Goal: Task Accomplishment & Management: Manage account settings

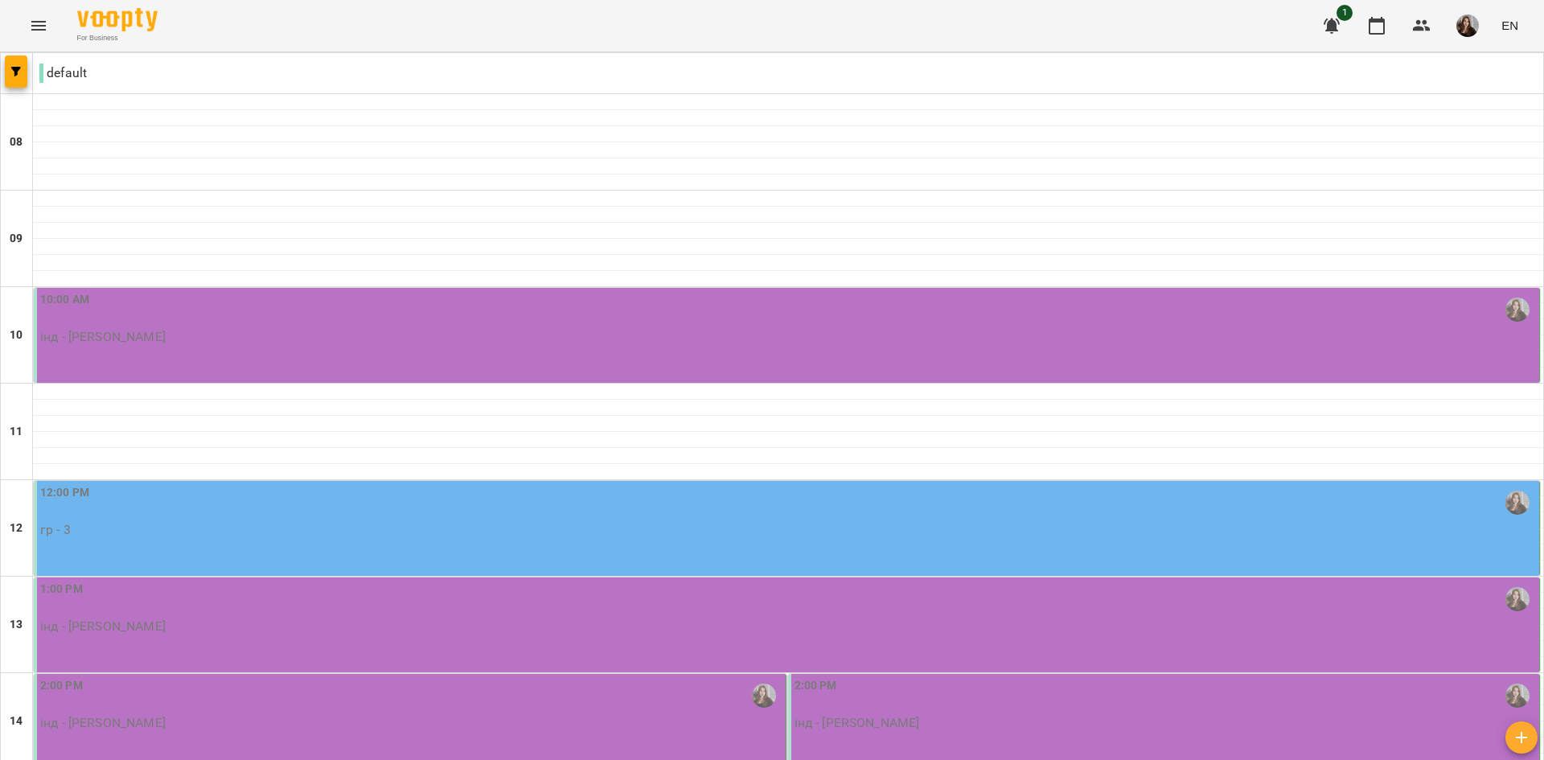
click at [101, 339] on p "інд - Кузнєцова Варвара" at bounding box center [102, 337] width 125 height 14
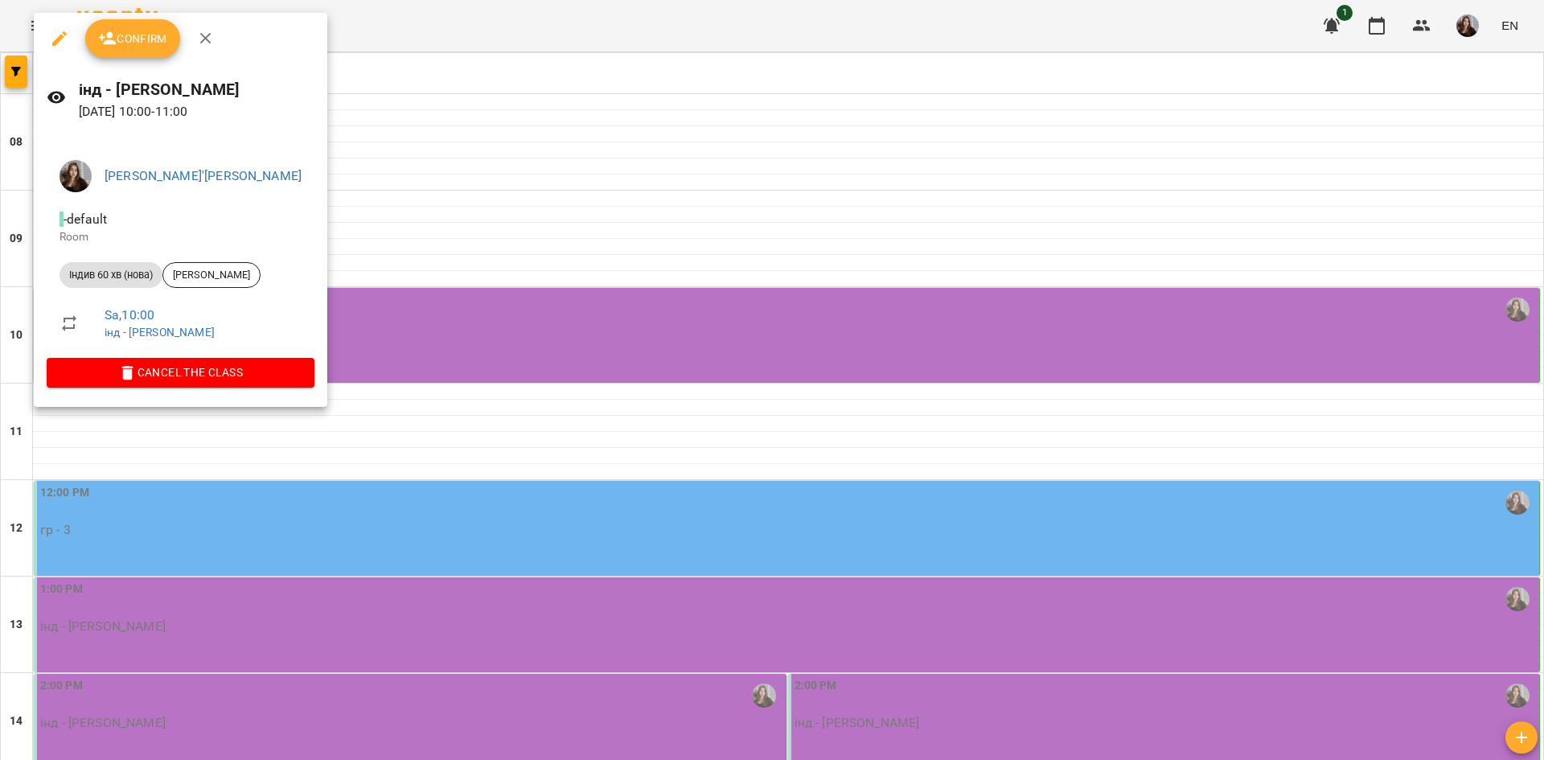
click at [147, 41] on span "Confirm" at bounding box center [132, 38] width 69 height 19
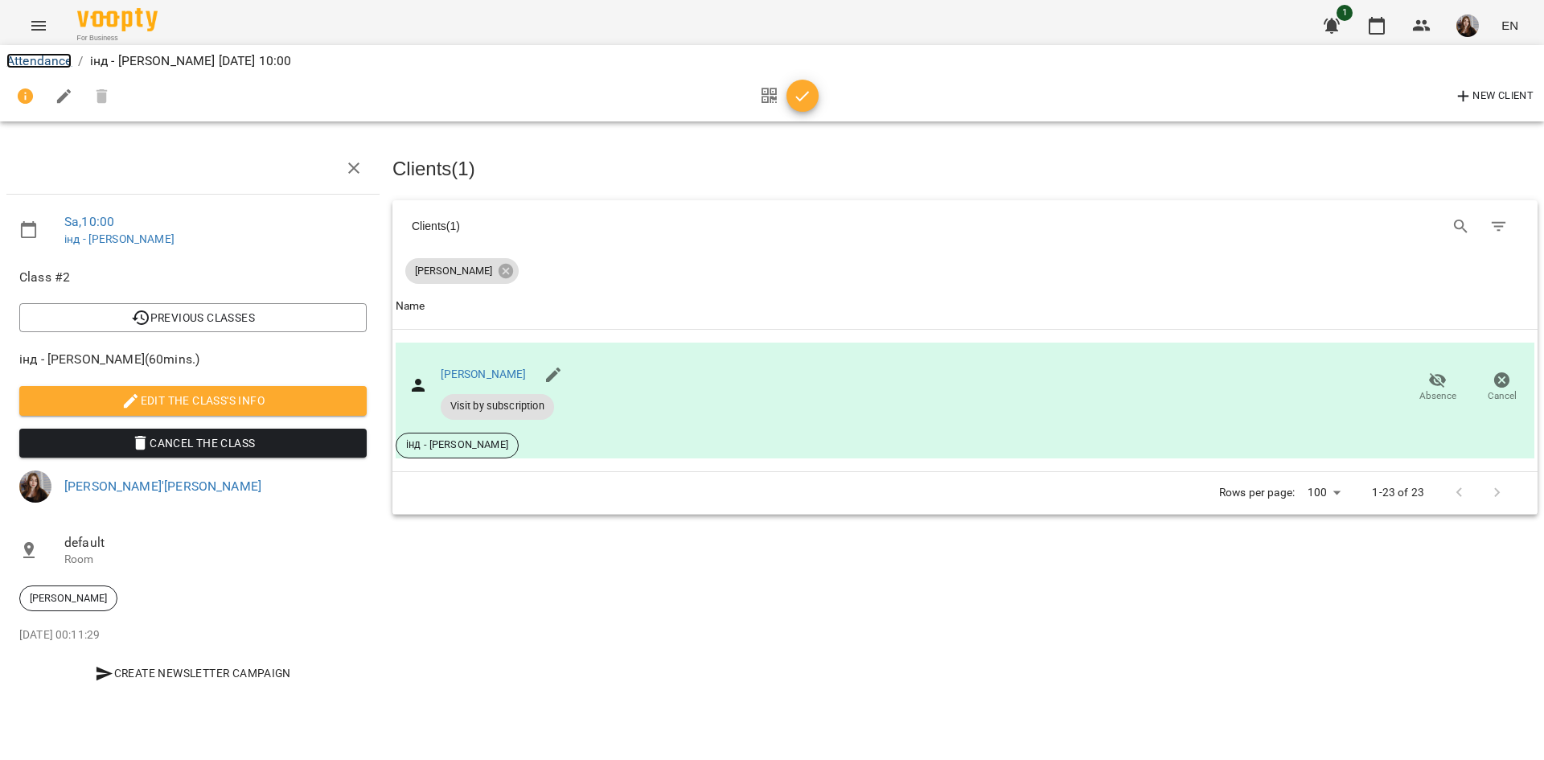
click at [50, 56] on link "Attendance" at bounding box center [38, 60] width 65 height 15
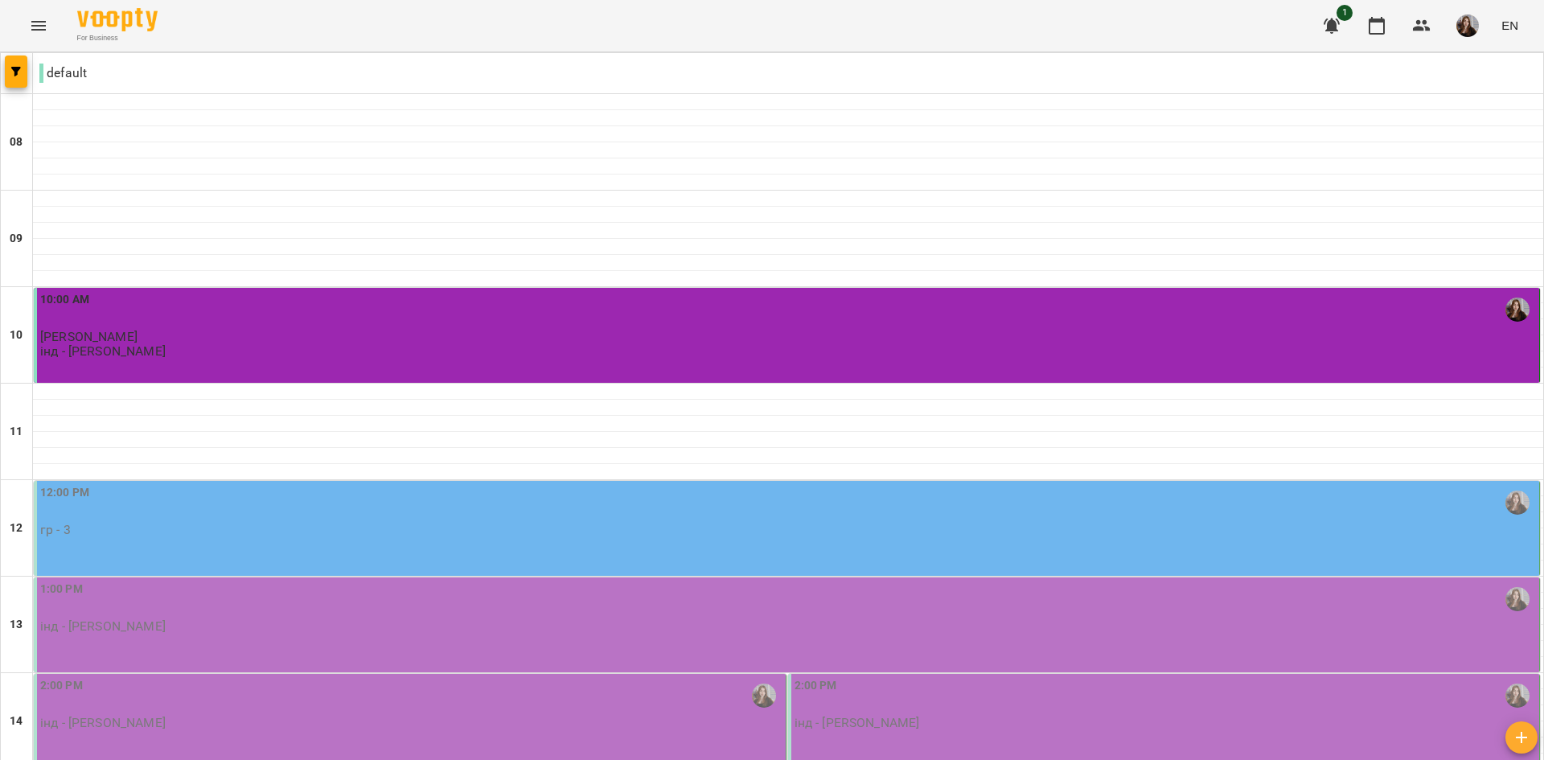
scroll to position [241, 0]
click at [145, 484] on div "12:00 PM гр - 3" at bounding box center [788, 510] width 1496 height 53
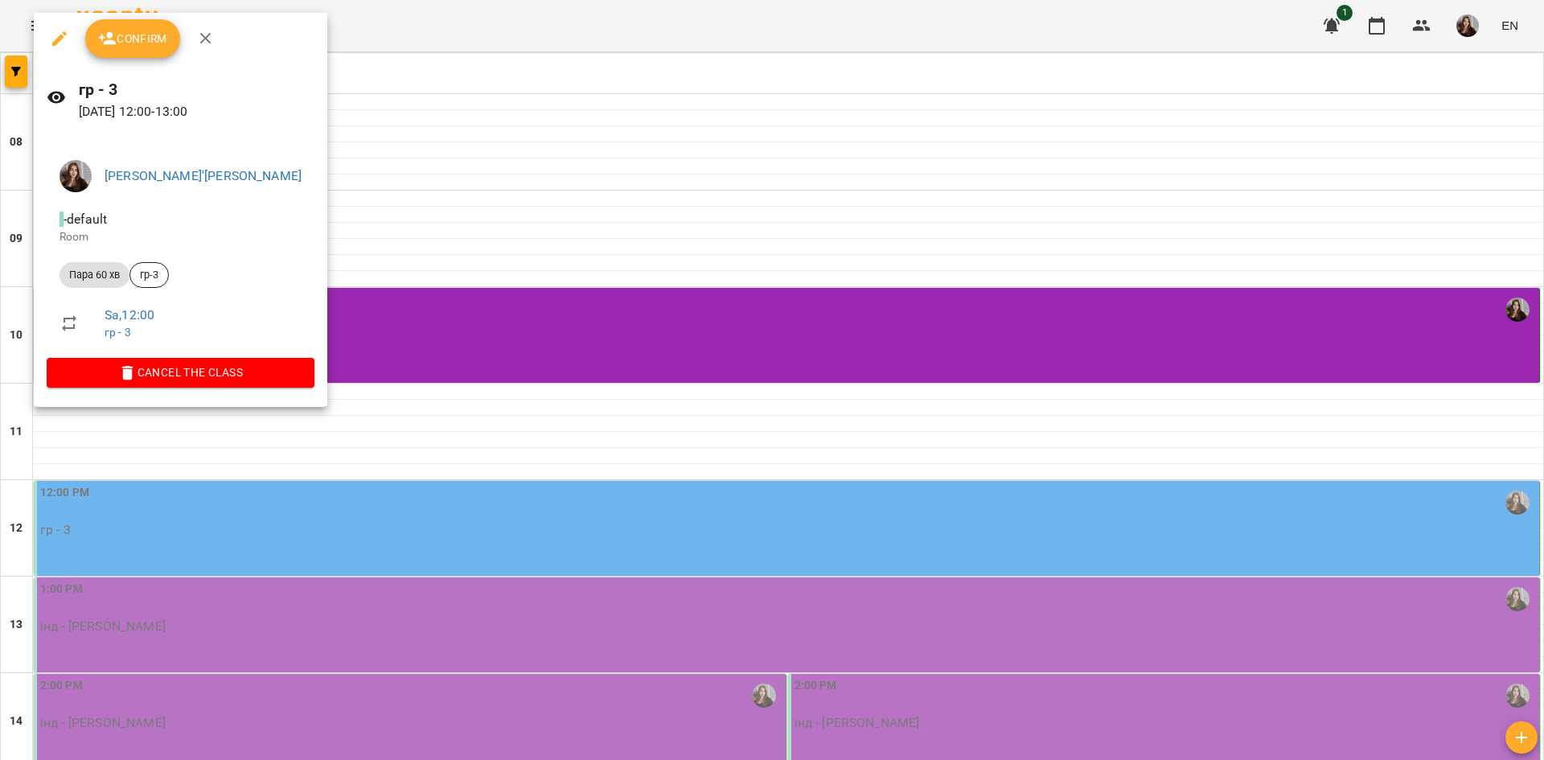
click at [145, 48] on span "Confirm" at bounding box center [132, 38] width 69 height 19
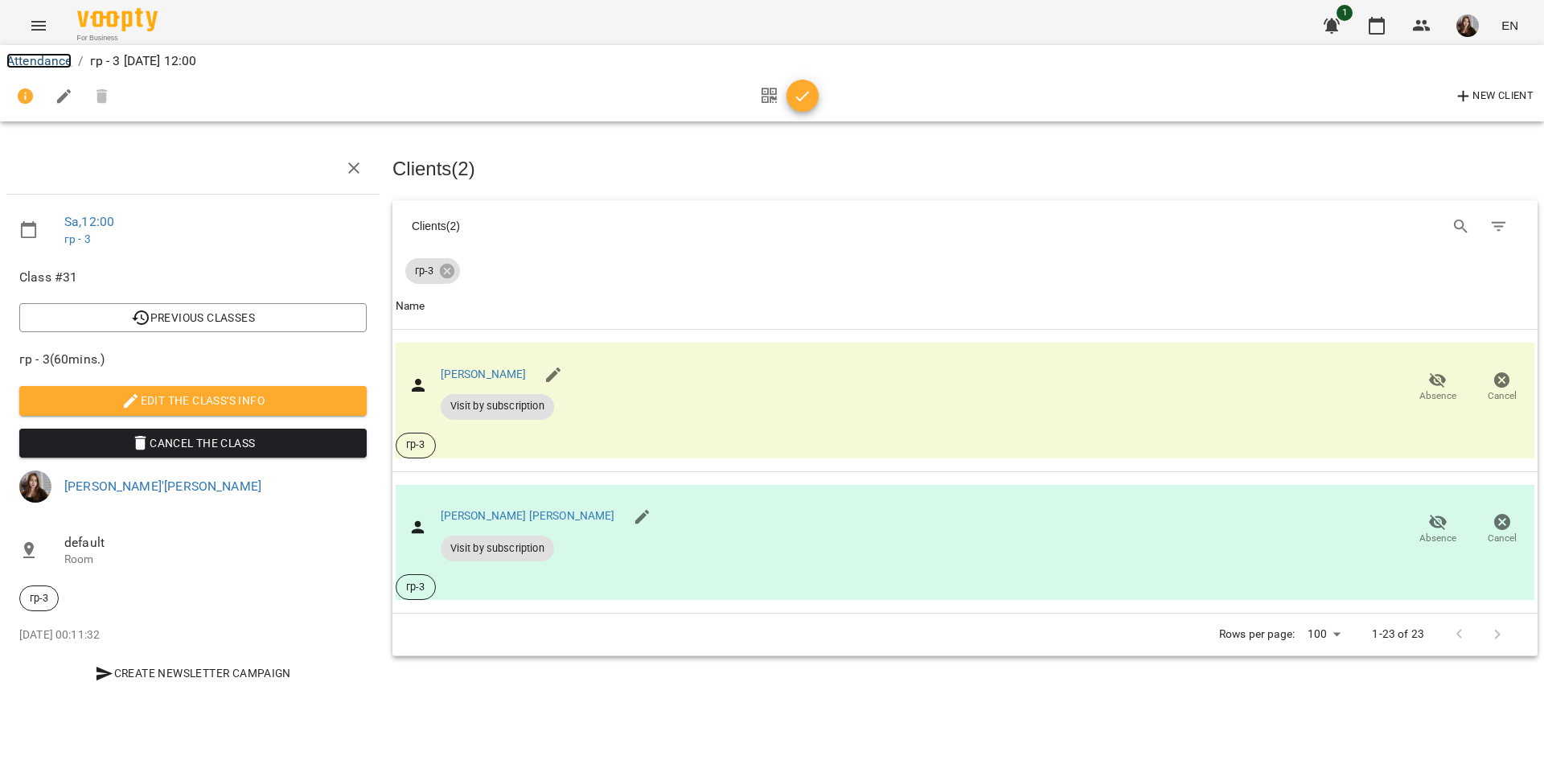
click at [37, 64] on link "Attendance" at bounding box center [38, 60] width 65 height 15
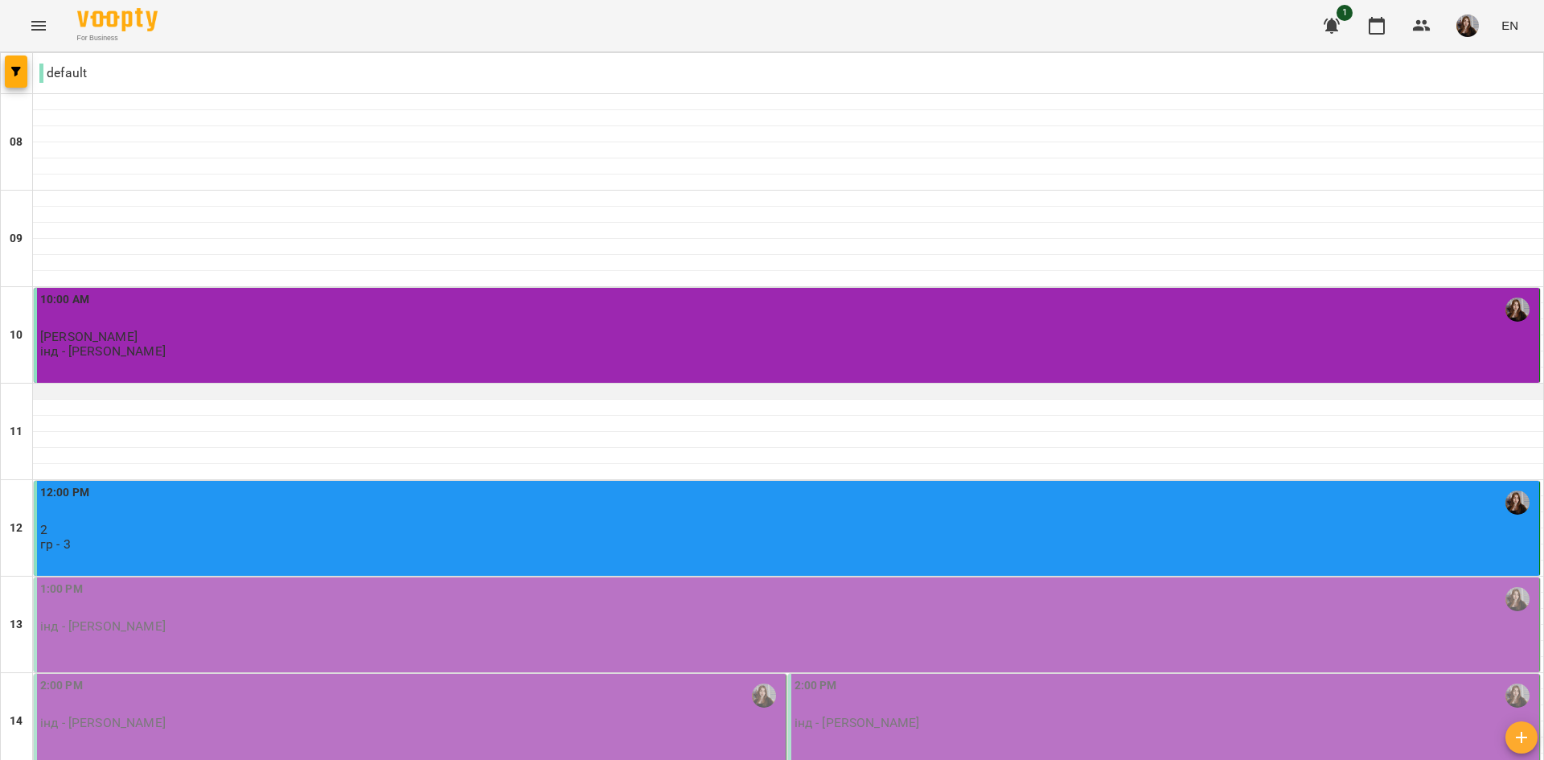
scroll to position [241, 0]
click at [280, 581] on div "1:00 PM" at bounding box center [788, 599] width 1496 height 37
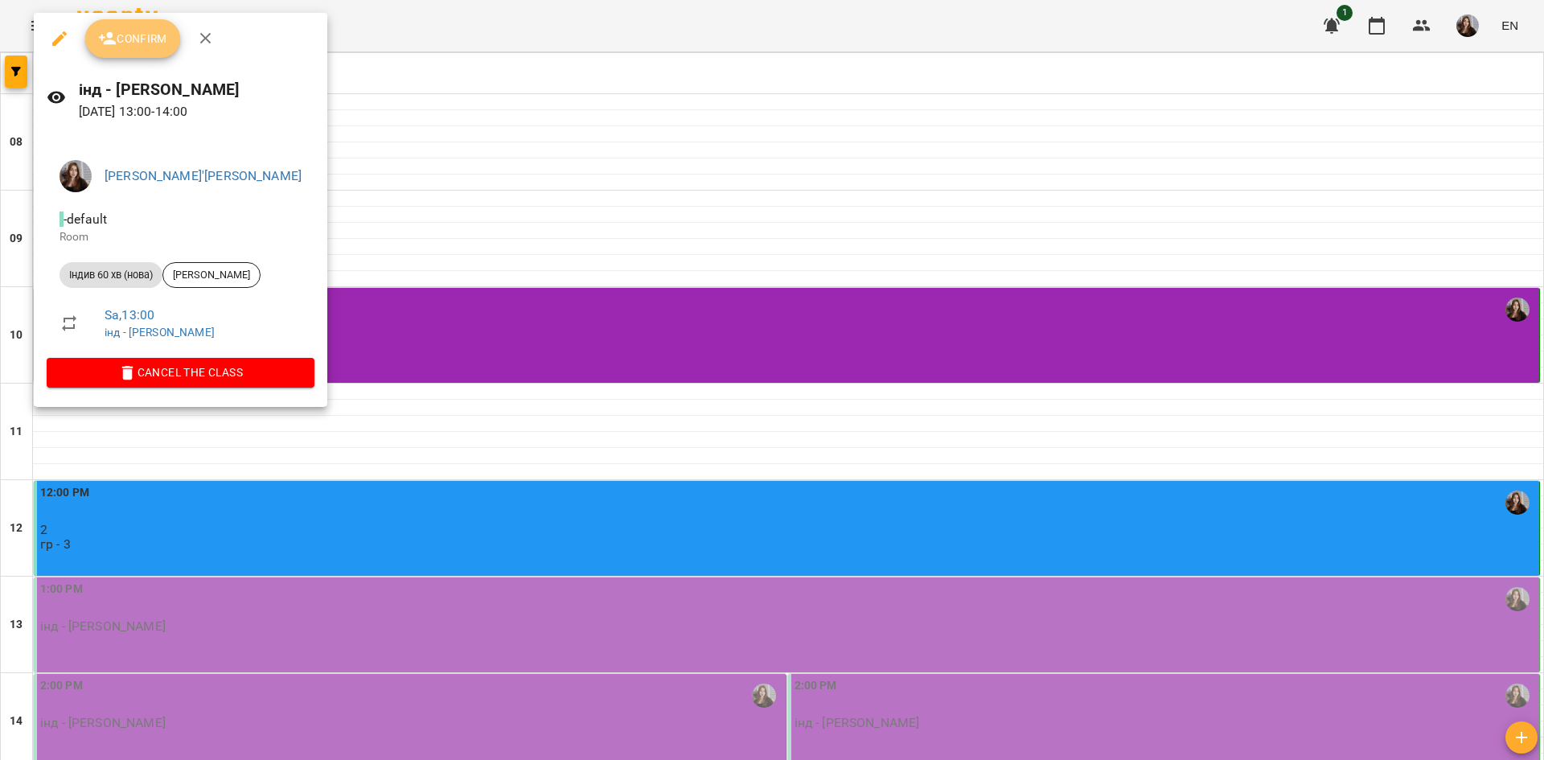
click at [116, 23] on button "Confirm" at bounding box center [132, 38] width 95 height 39
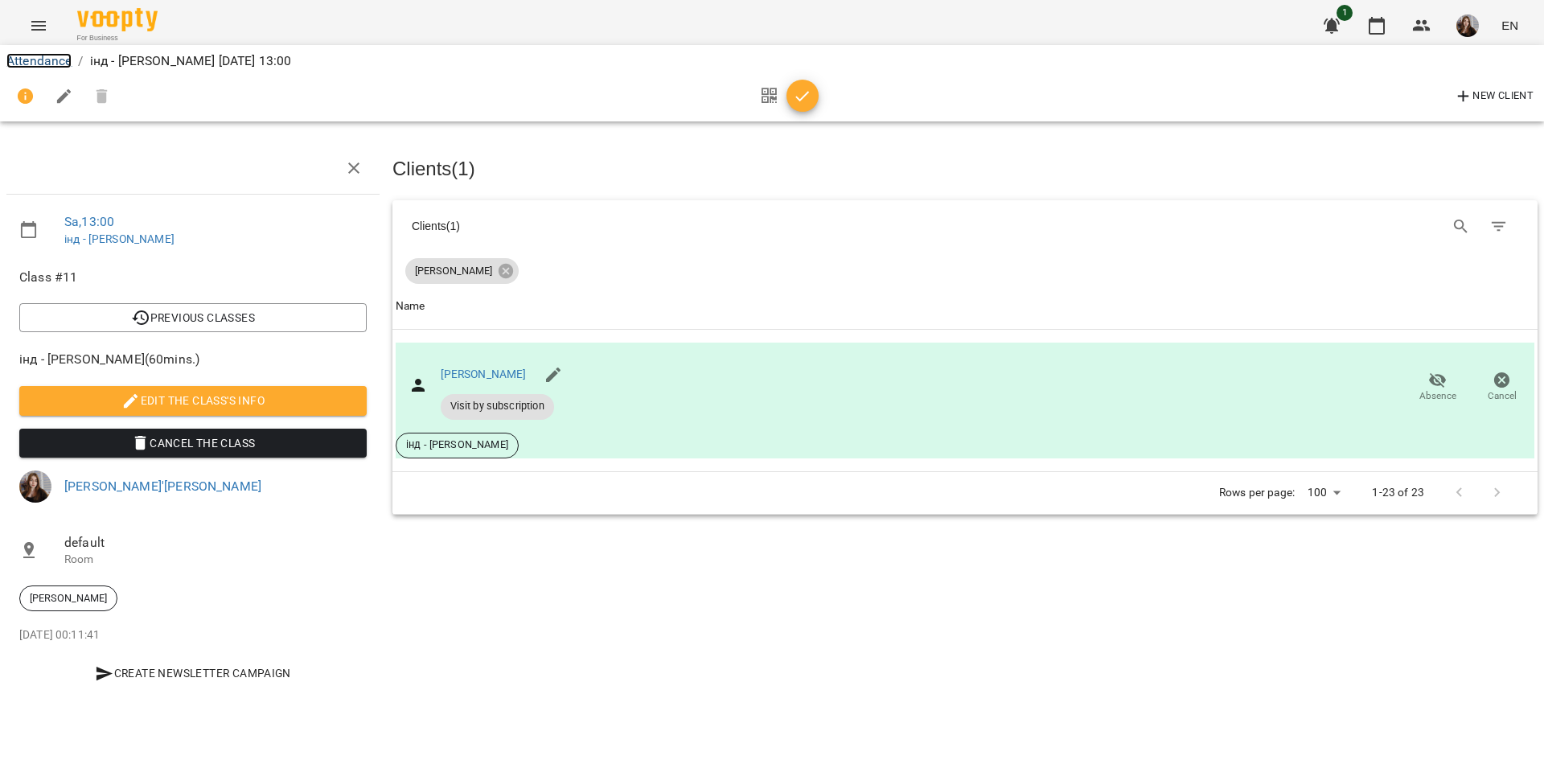
click at [55, 68] on link "Attendance" at bounding box center [38, 60] width 65 height 15
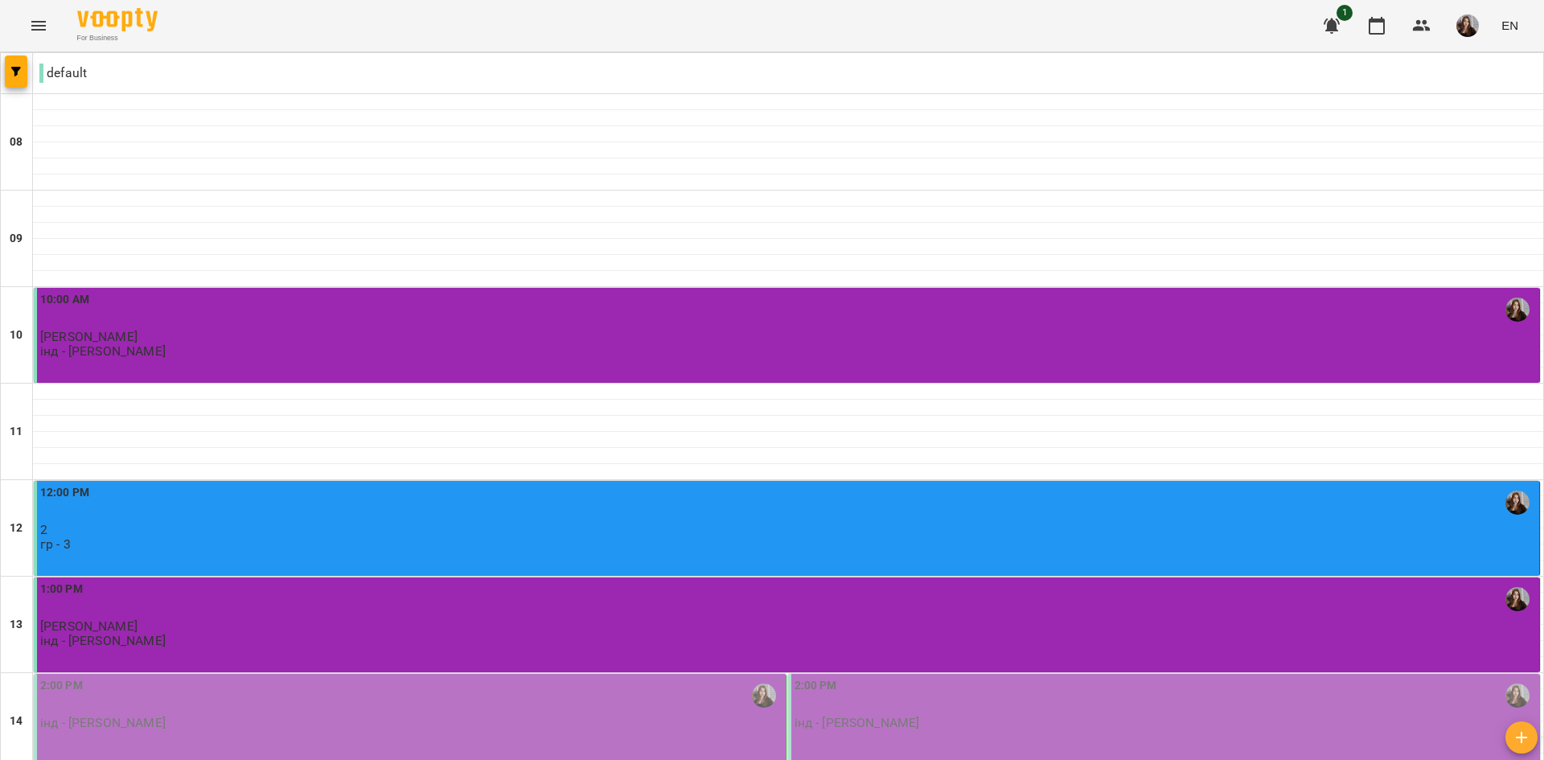
scroll to position [322, 0]
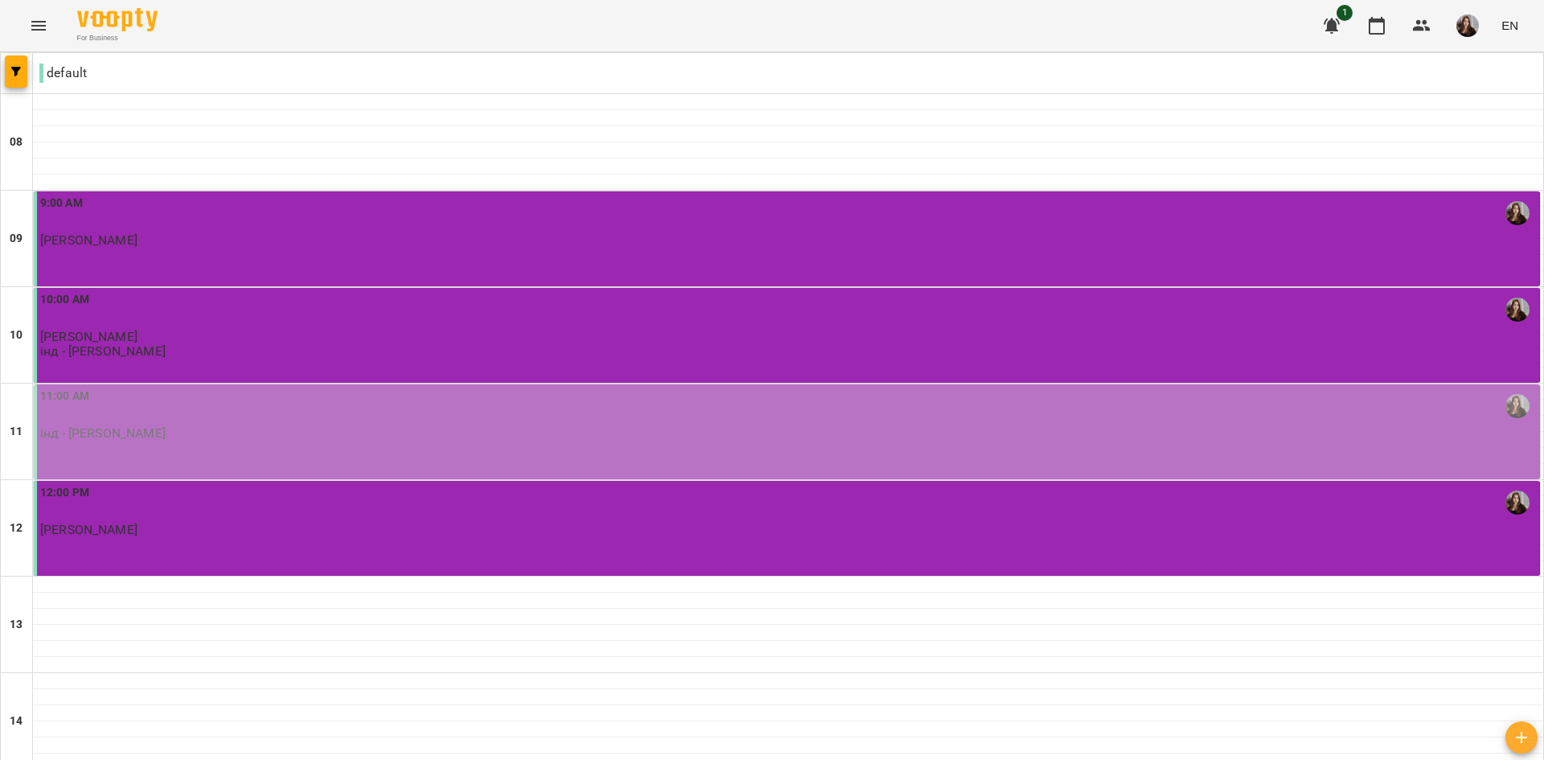
scroll to position [80, 0]
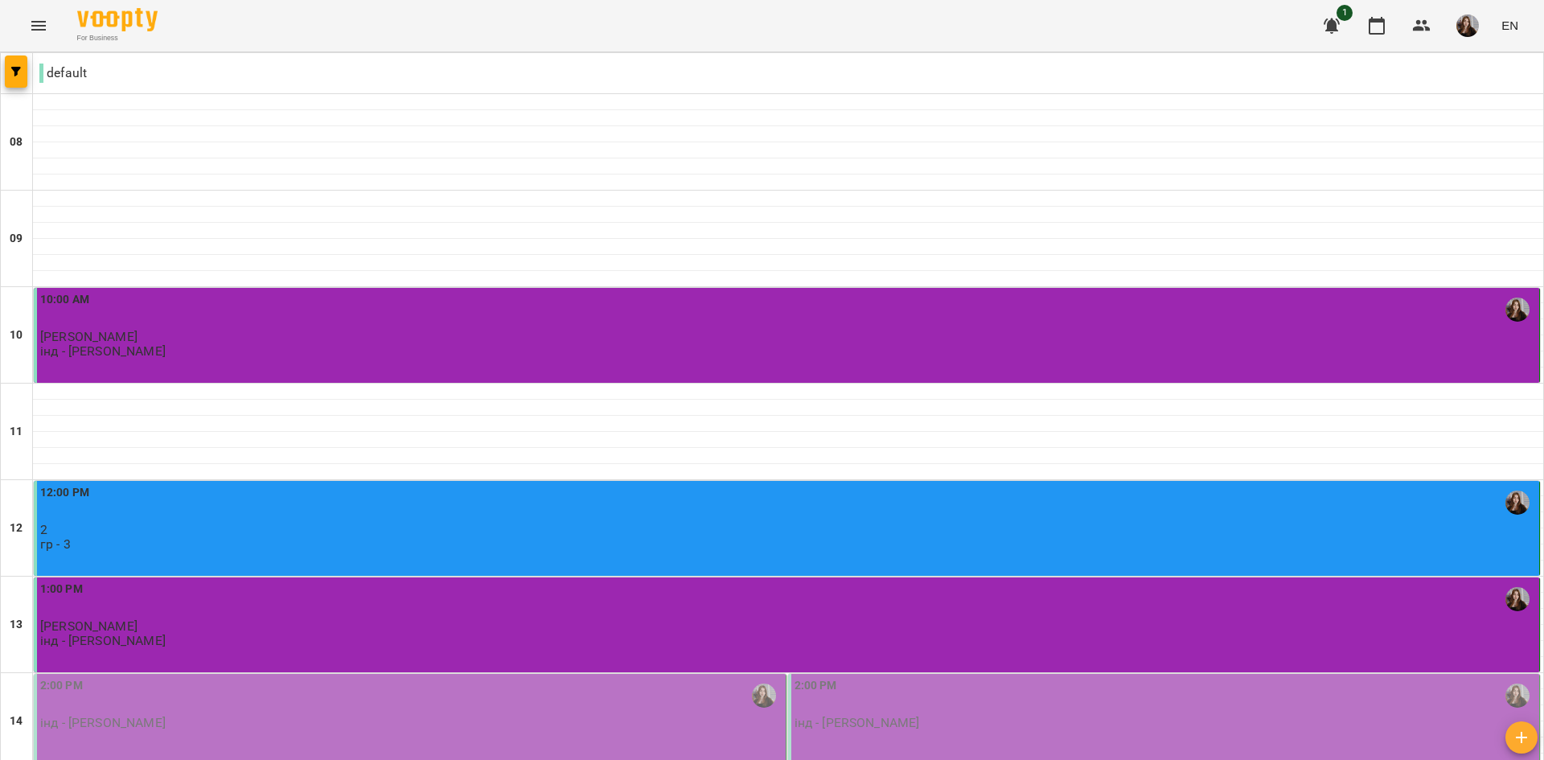
scroll to position [402, 0]
click at [871, 677] on div "2:00 PM" at bounding box center [1166, 695] width 742 height 37
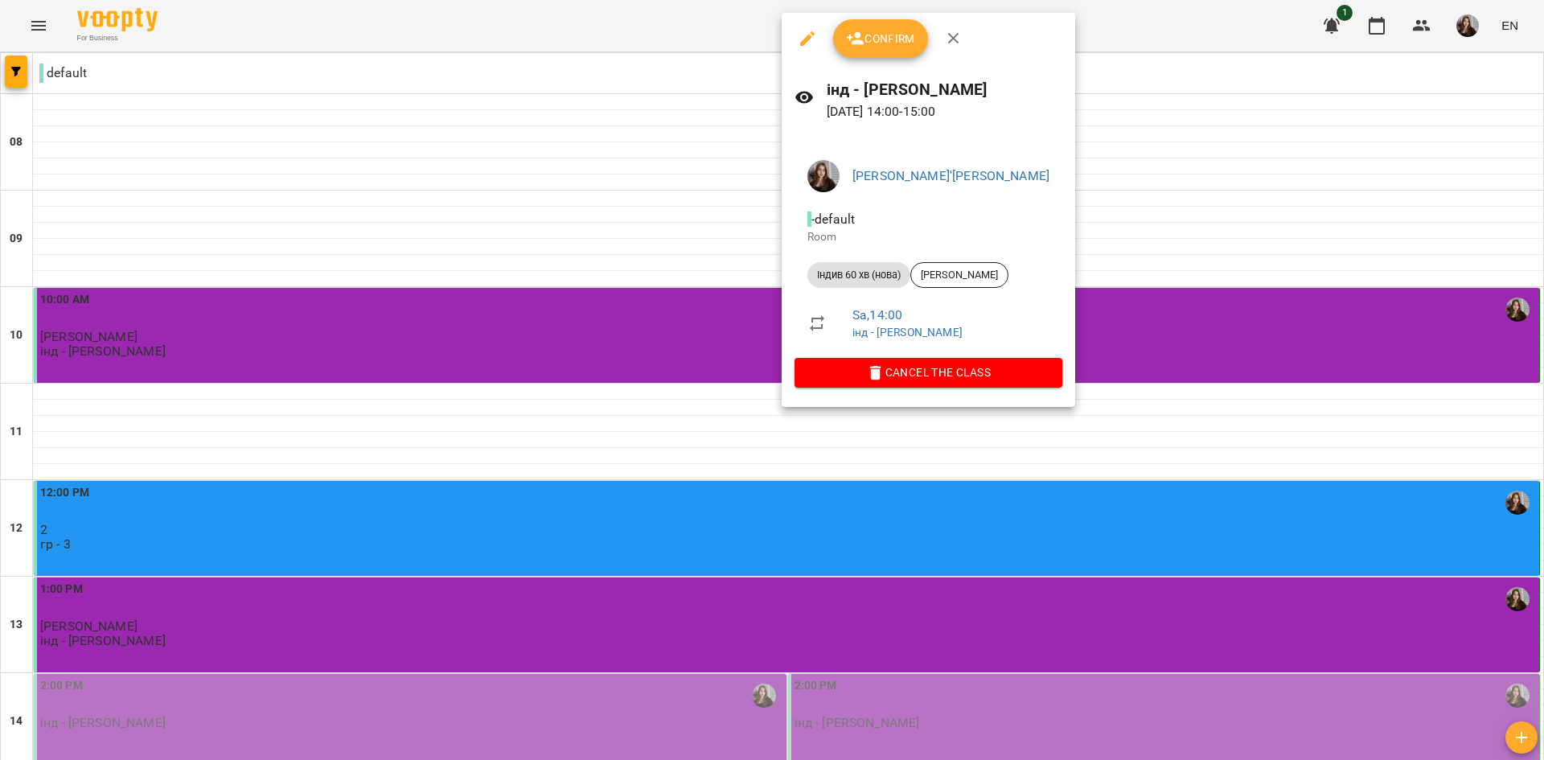
click at [883, 42] on span "Confirm" at bounding box center [880, 38] width 69 height 19
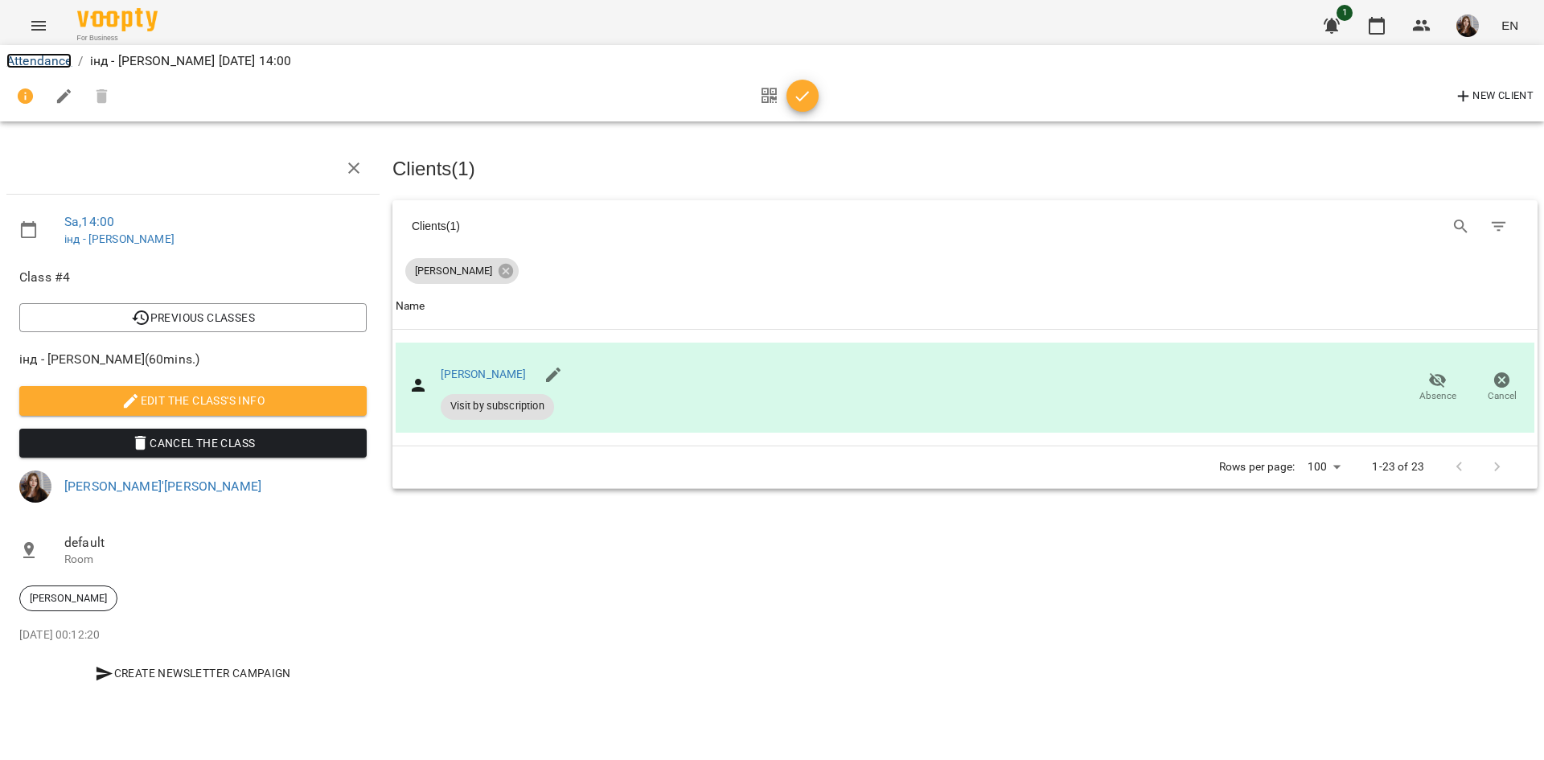
click at [55, 58] on link "Attendance" at bounding box center [38, 60] width 65 height 15
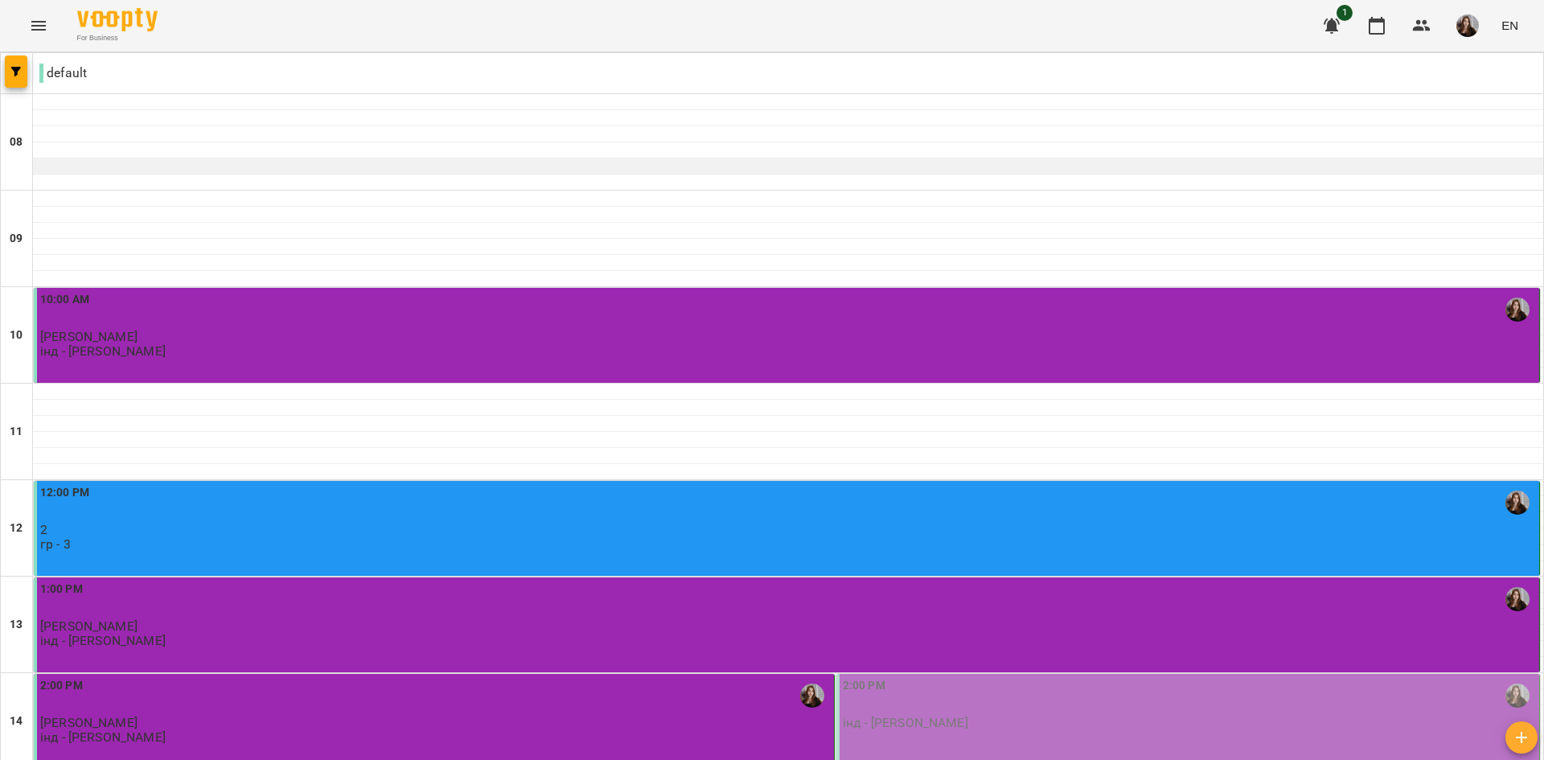
scroll to position [483, 0]
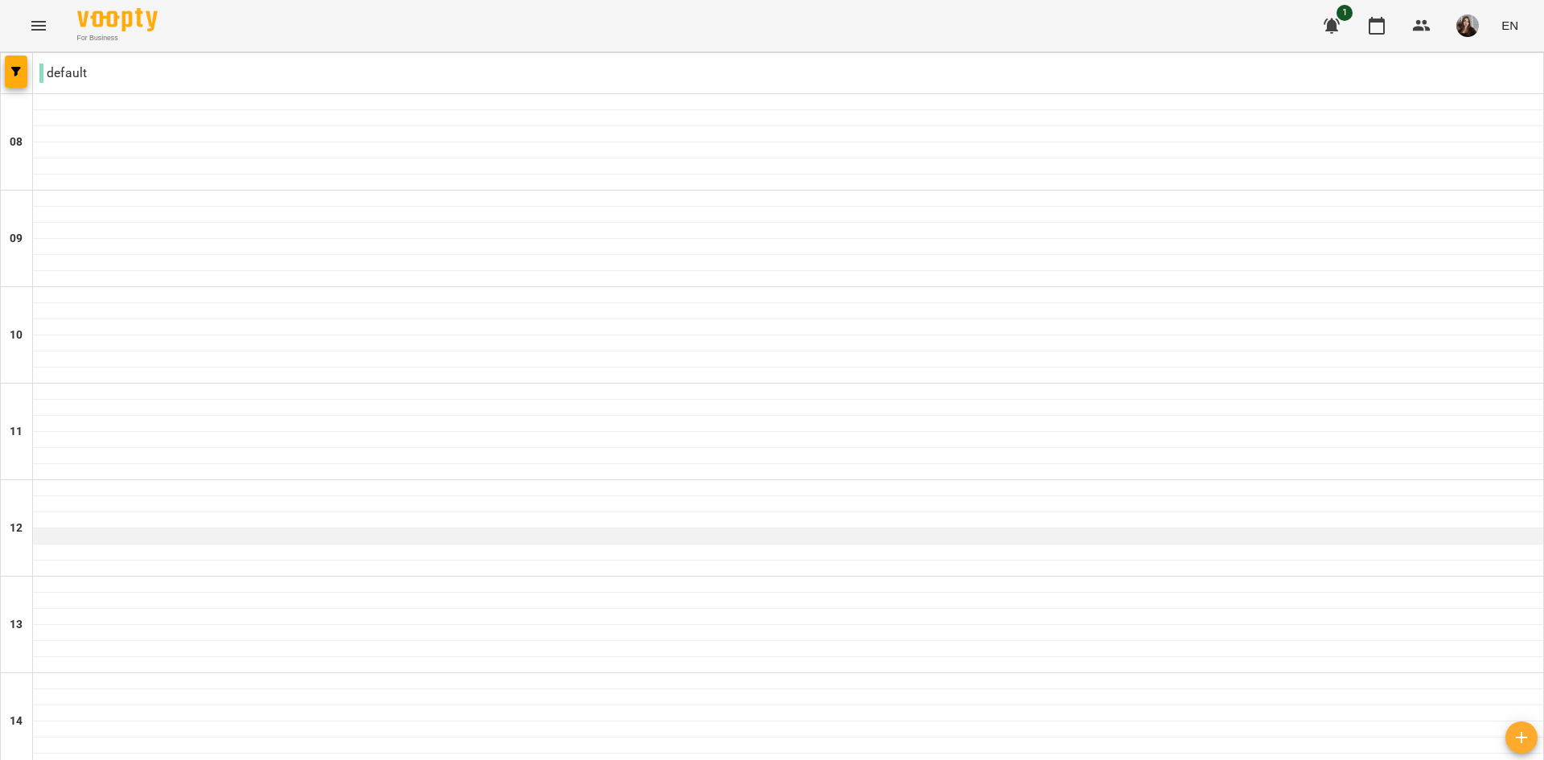
scroll to position [322, 0]
click at [65, 480] on div at bounding box center [788, 488] width 1510 height 16
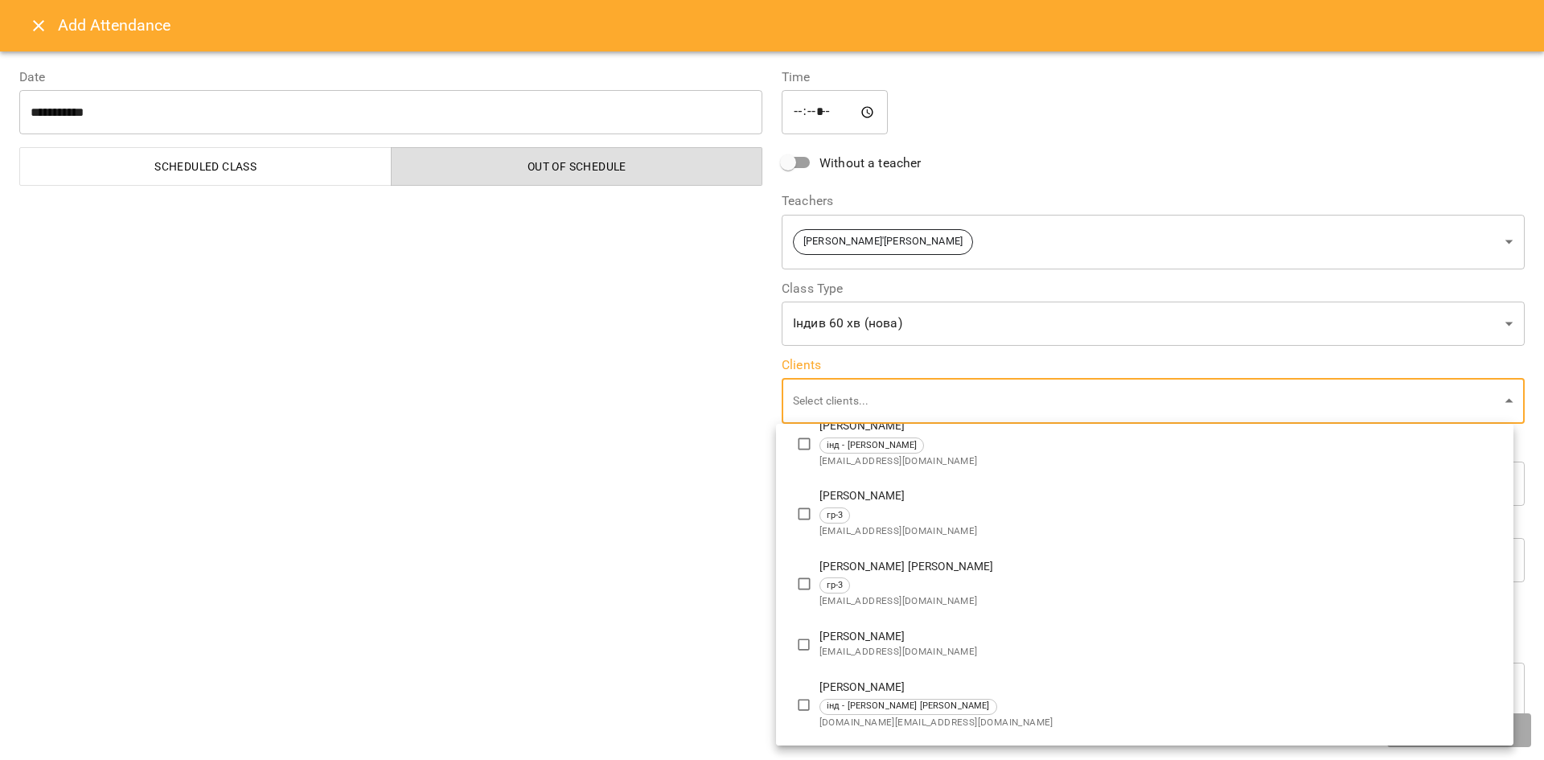
scroll to position [1246, 0]
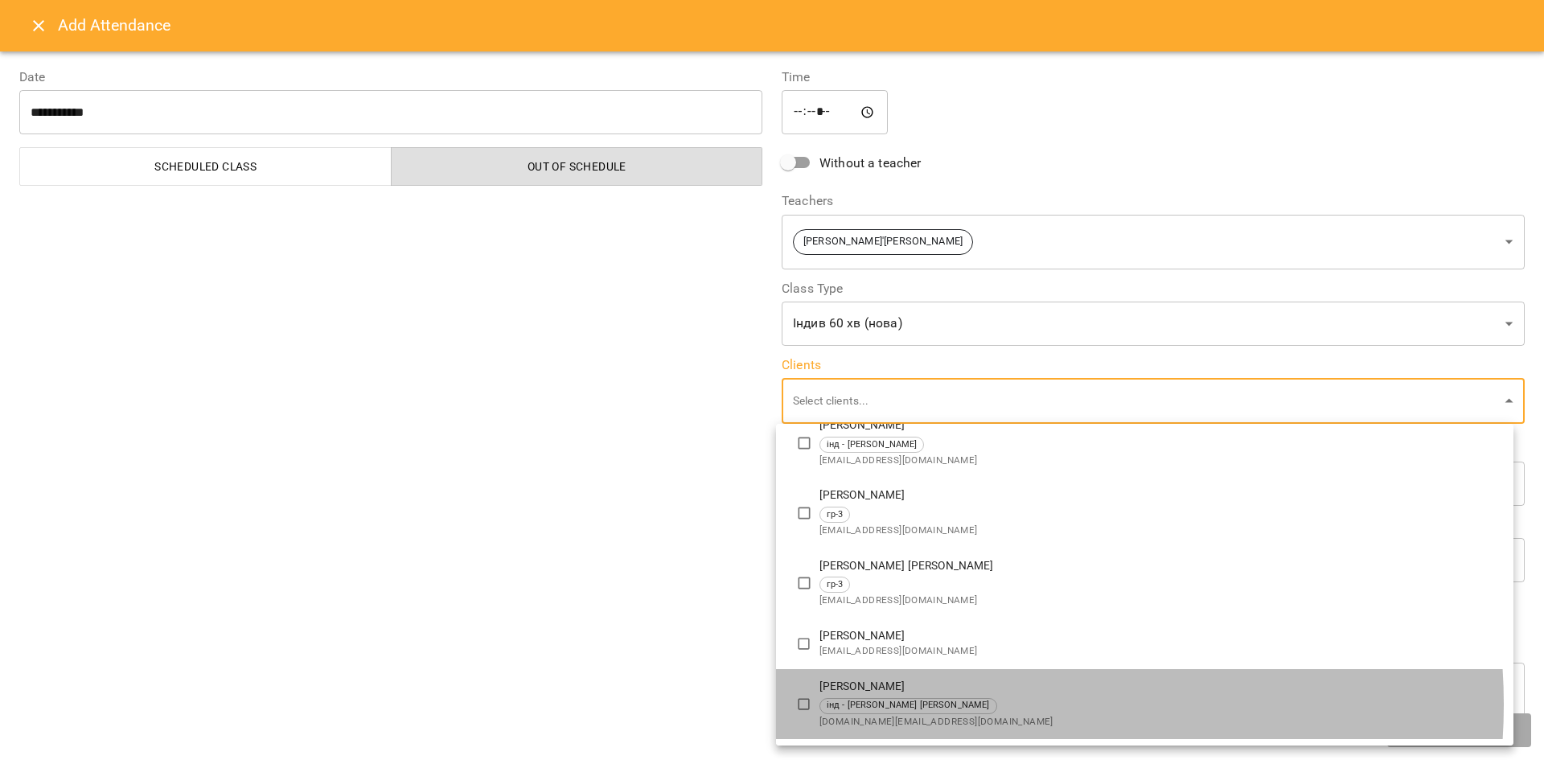
click at [972, 705] on div "інд - Ясечко Іван" at bounding box center [1160, 706] width 681 height 16
type input "**********"
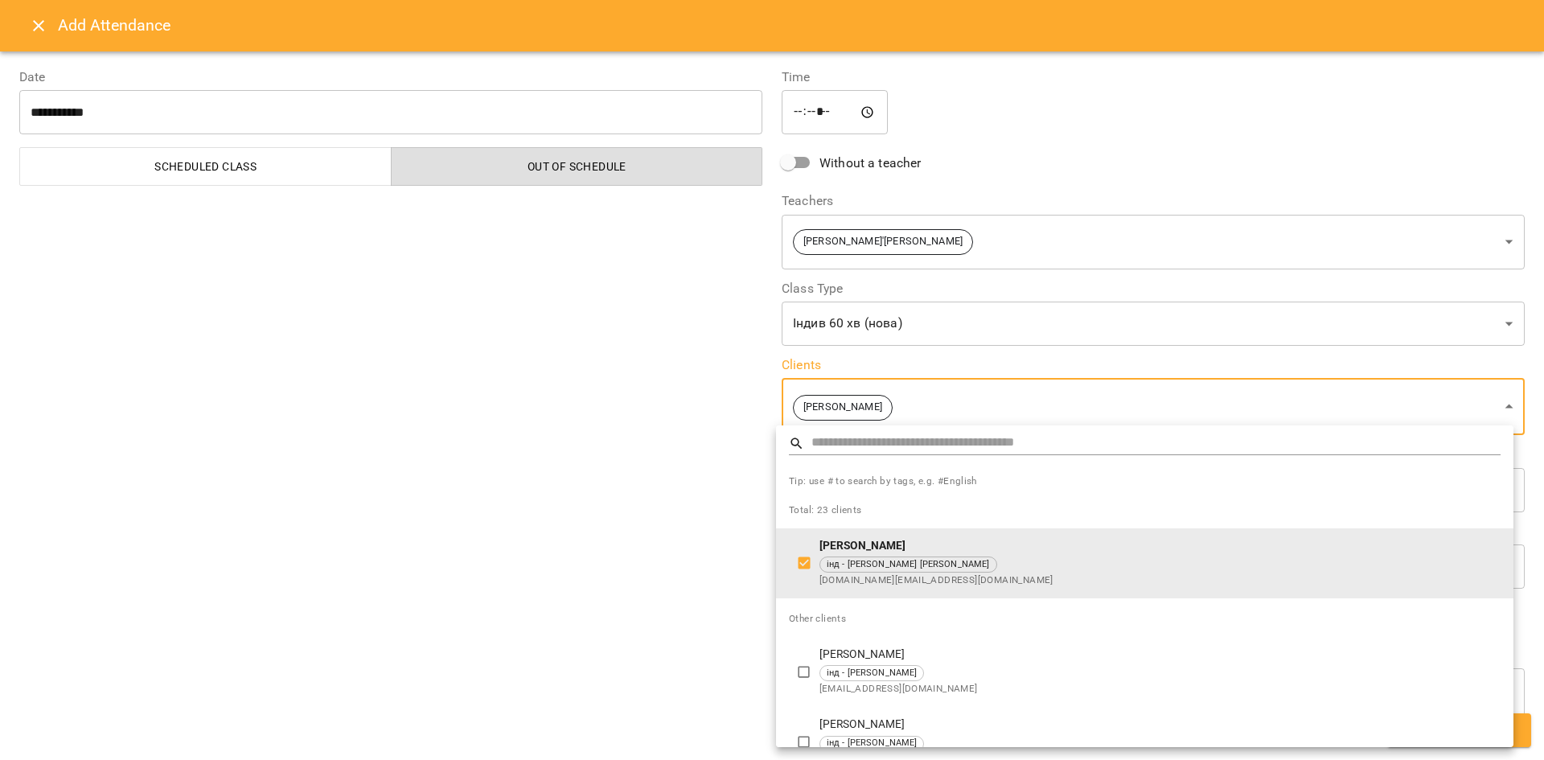
click at [670, 591] on div at bounding box center [772, 380] width 1544 height 760
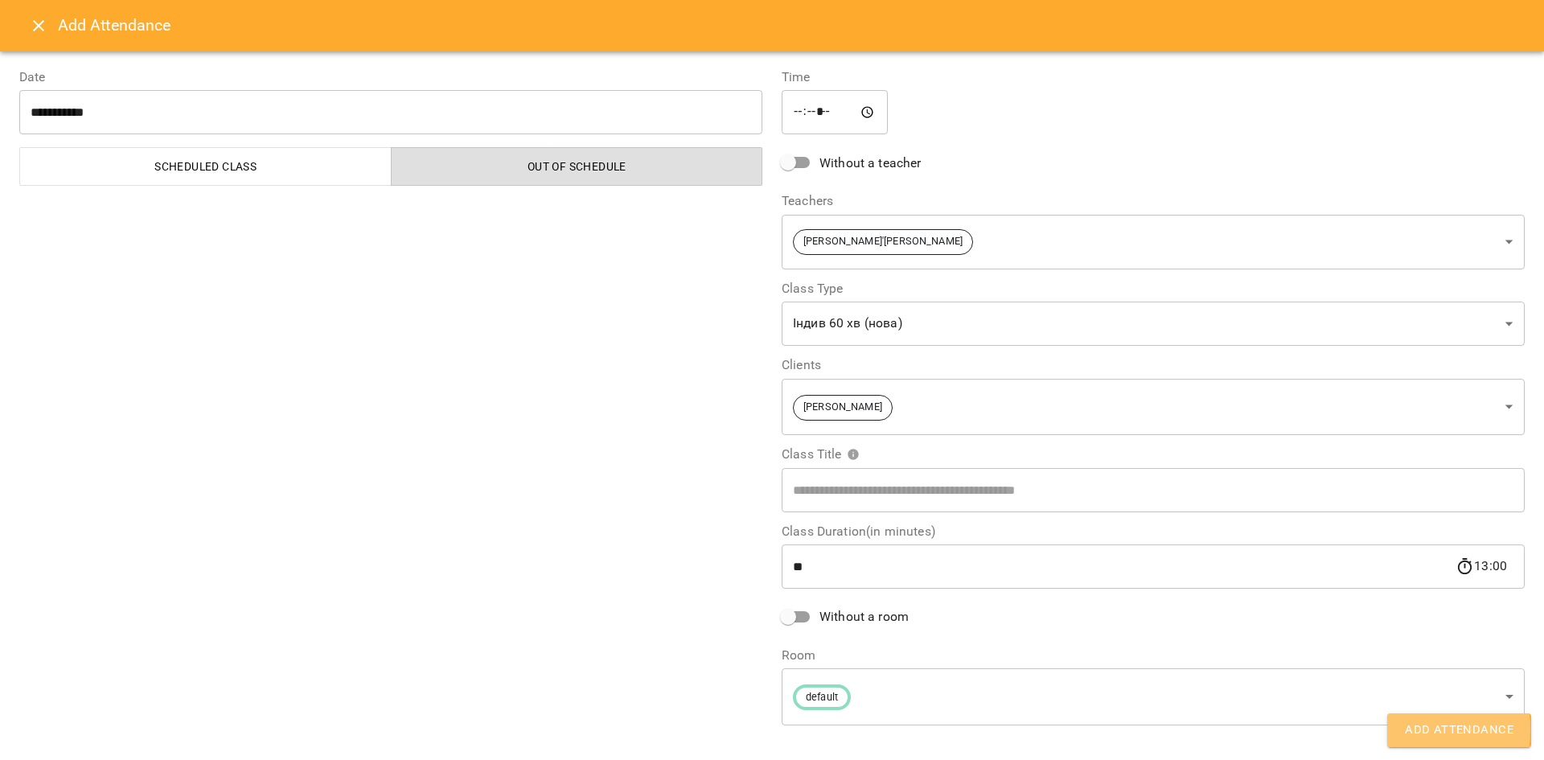
click at [1398, 729] on button "Add Attendance" at bounding box center [1459, 730] width 144 height 34
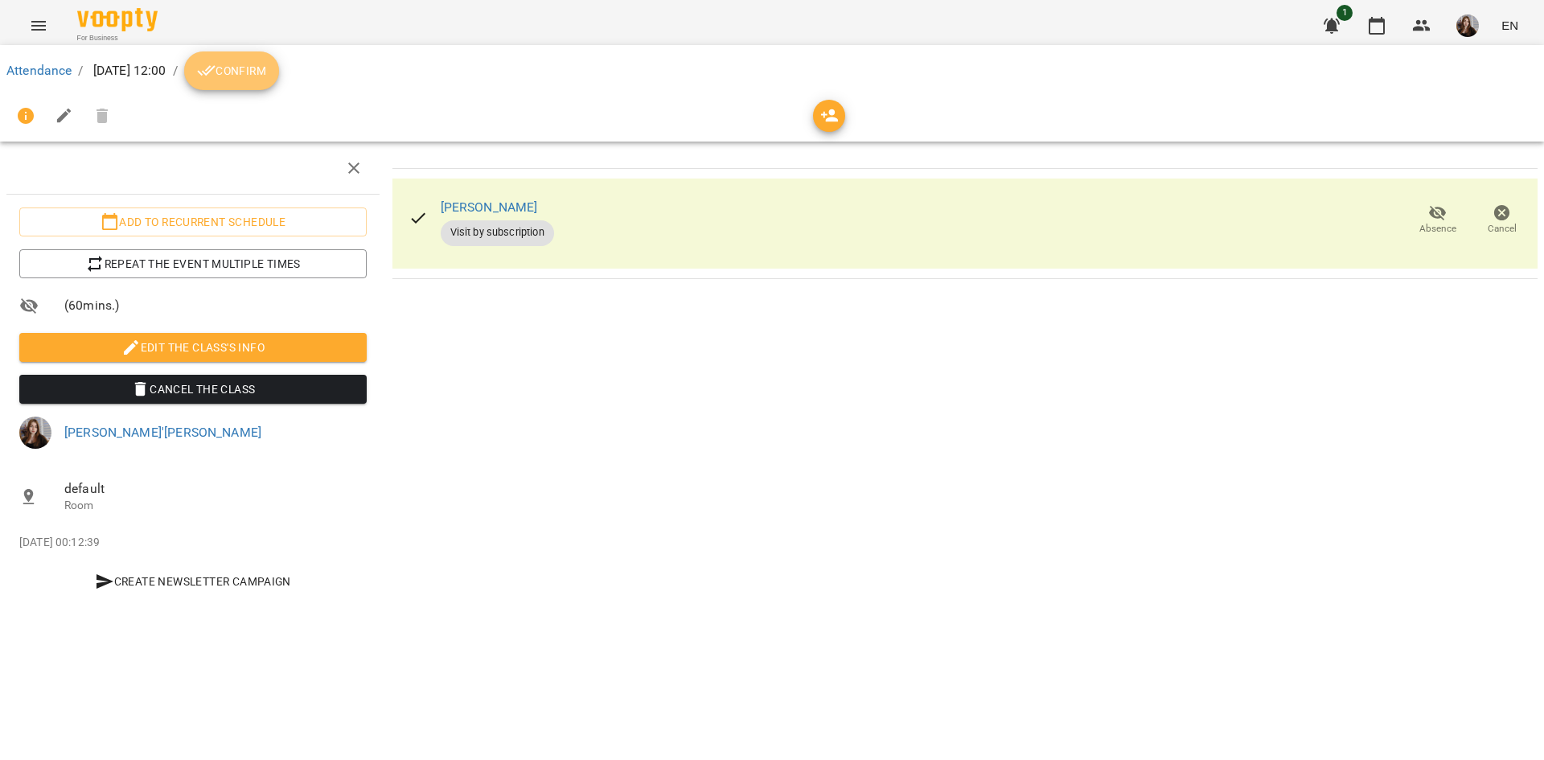
click at [266, 72] on span "Confirm" at bounding box center [231, 70] width 69 height 19
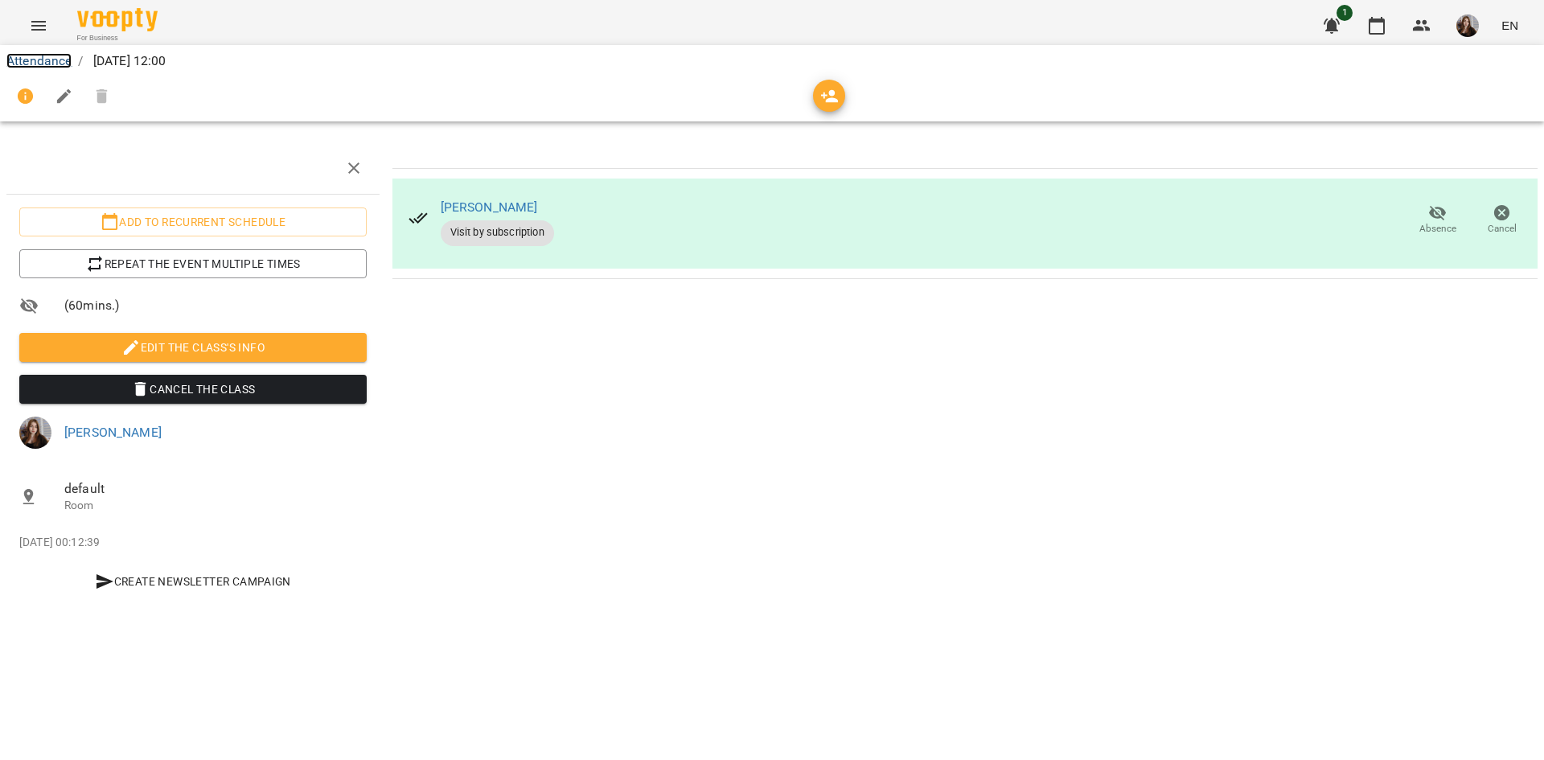
click at [32, 55] on link "Attendance" at bounding box center [38, 60] width 65 height 15
